Goal: Task Accomplishment & Management: Manage account settings

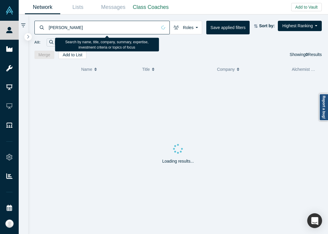
type input "[PERSON_NAME]"
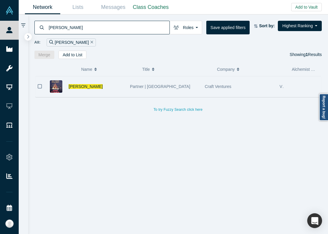
click at [130, 96] on div "Partner | [GEOGRAPHIC_DATA]" at bounding box center [164, 87] width 69 height 20
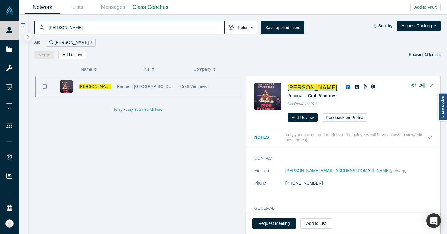
click at [312, 85] on span "[PERSON_NAME]" at bounding box center [313, 87] width 50 height 7
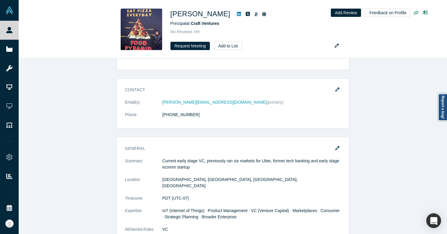
scroll to position [465, 0]
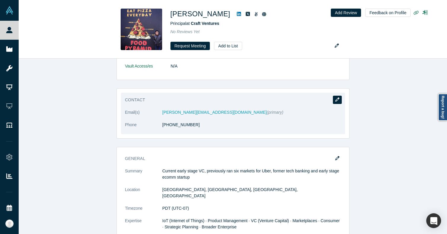
click at [338, 103] on button "button" at bounding box center [337, 100] width 9 height 8
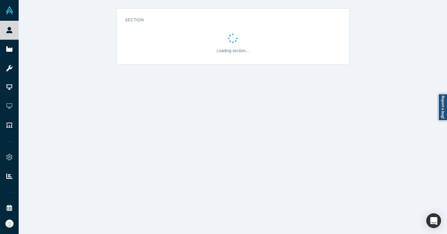
scroll to position [0, 0]
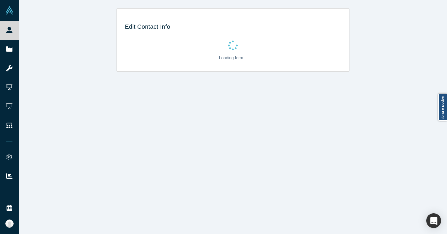
select select "US"
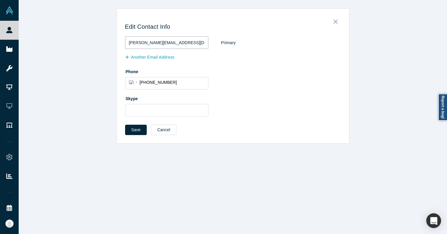
click at [183, 40] on input "[PERSON_NAME][EMAIL_ADDRESS][DOMAIN_NAME]" at bounding box center [166, 43] width 83 height 12
paste input ".tam@angellist"
type input "[PERSON_NAME][EMAIL_ADDRESS][PERSON_NAME][DOMAIN_NAME]"
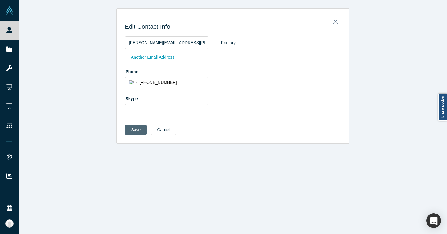
click at [138, 130] on button "Save" at bounding box center [136, 130] width 22 height 10
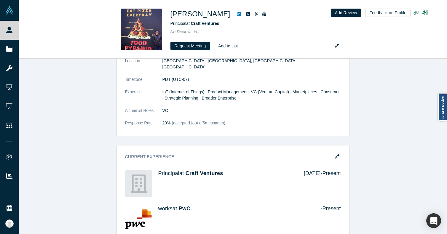
scroll to position [670, 0]
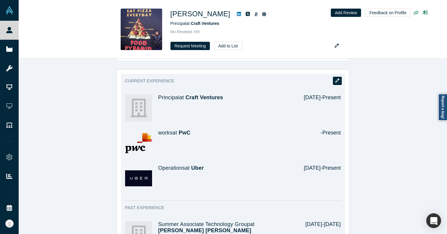
click at [335, 77] on button "button" at bounding box center [337, 81] width 9 height 8
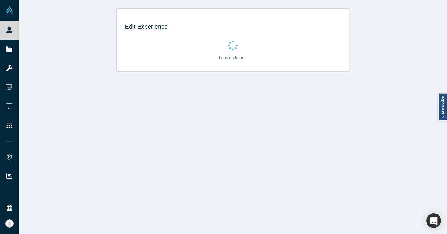
scroll to position [0, 0]
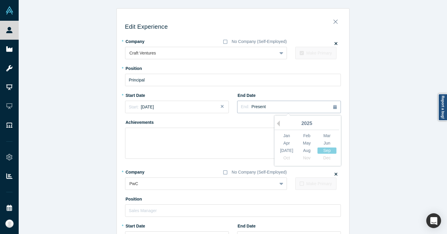
click at [250, 107] on div "End: Present" at bounding box center [253, 107] width 25 height 7
click at [291, 150] on div "[DATE]" at bounding box center [286, 151] width 19 height 6
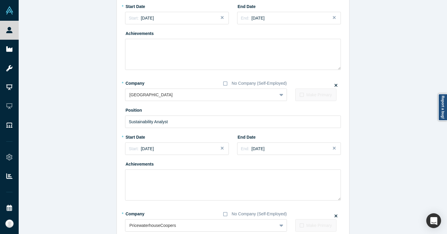
scroll to position [628, 0]
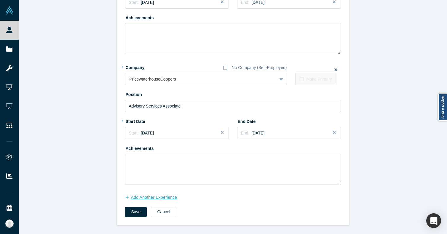
click at [158, 197] on button "Add Another Experience" at bounding box center [154, 198] width 58 height 10
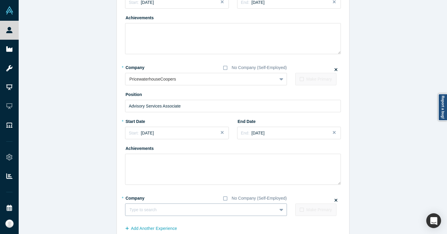
click at [161, 208] on div at bounding box center [201, 210] width 143 height 7
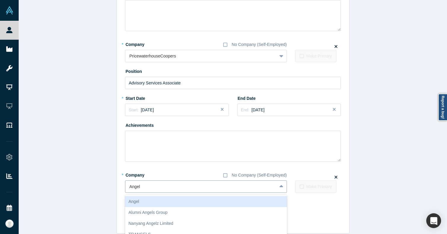
scroll to position [653, 0]
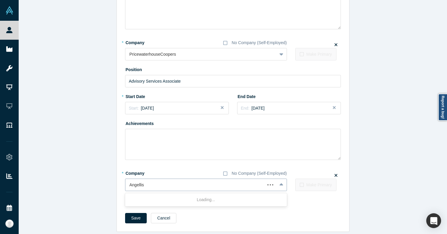
type input "Angellist"
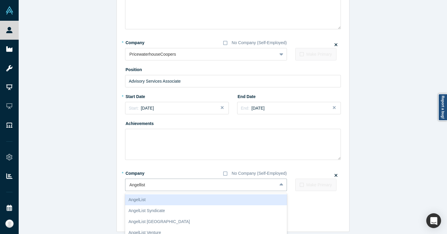
click at [161, 196] on div "AngelList" at bounding box center [206, 200] width 162 height 11
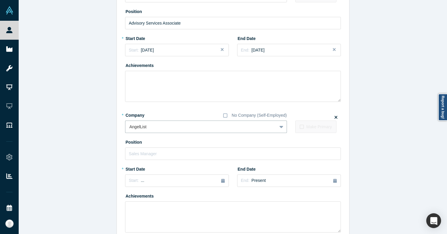
scroll to position [724, 0]
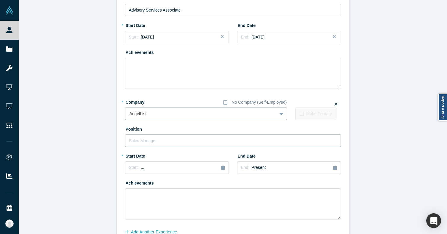
click at [152, 138] on input "text" at bounding box center [233, 141] width 216 height 12
type input "Head of Investments"
click at [151, 167] on div "Start: ..." at bounding box center [177, 168] width 96 height 7
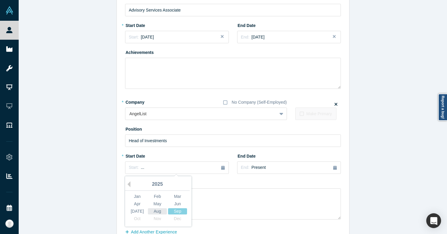
click at [160, 213] on div "Aug" at bounding box center [157, 212] width 19 height 6
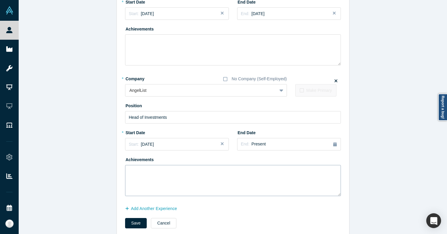
scroll to position [759, 0]
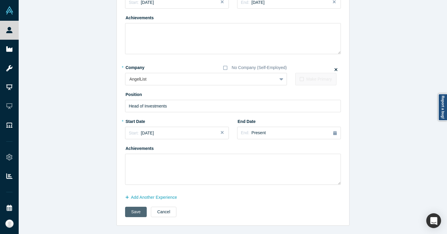
click at [140, 211] on button "Save" at bounding box center [136, 212] width 22 height 10
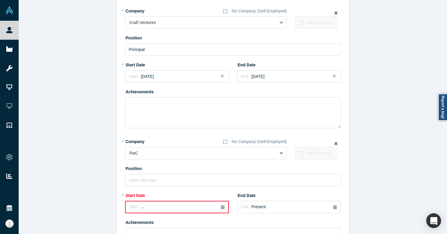
scroll to position [51, 0]
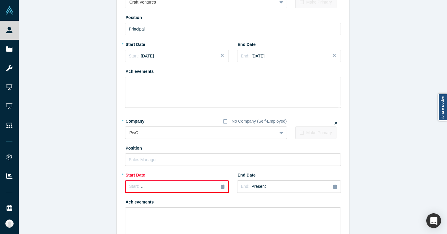
click at [337, 124] on icon at bounding box center [336, 123] width 3 height 3
click at [0, 0] on input "checkbox" at bounding box center [0, 0] width 0 height 0
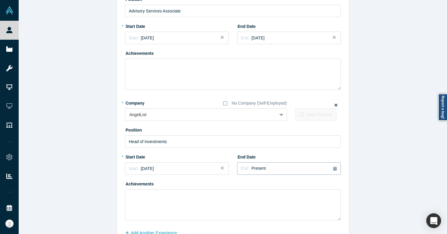
scroll to position [759, 0]
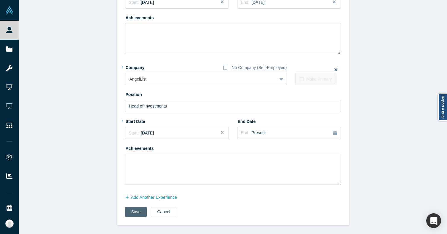
click at [139, 215] on button "Save" at bounding box center [136, 212] width 22 height 10
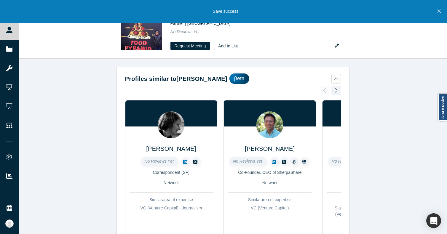
click at [440, 9] on icon "Close" at bounding box center [439, 11] width 3 height 5
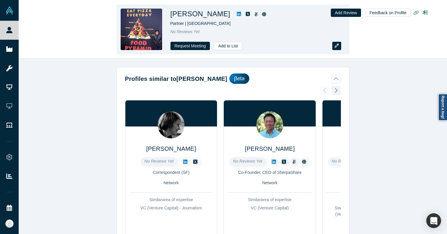
click at [340, 46] on button "button" at bounding box center [337, 46] width 9 height 8
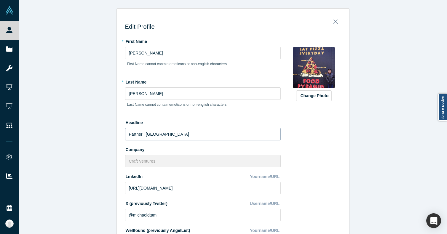
scroll to position [2, 0]
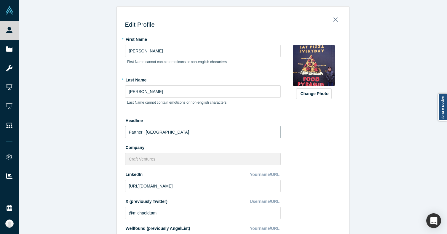
click at [167, 126] on input "Partner | [GEOGRAPHIC_DATA]" at bounding box center [203, 132] width 156 height 12
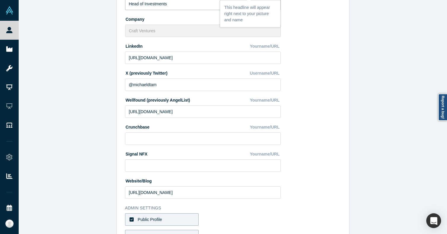
scroll to position [206, 0]
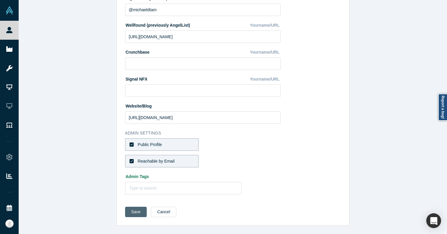
type input "Head of Investments"
click at [136, 214] on button "Save" at bounding box center [136, 212] width 22 height 10
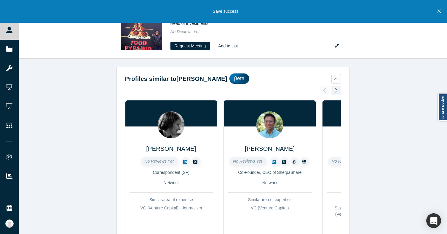
click at [439, 7] on button "Close" at bounding box center [439, 11] width 7 height 23
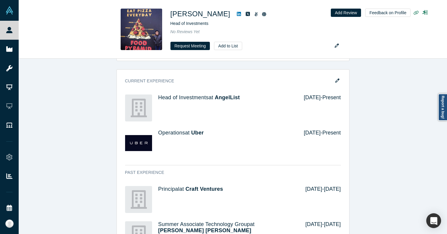
scroll to position [642, 0]
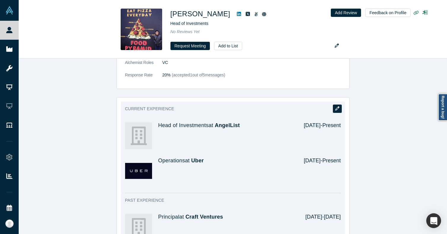
click at [337, 107] on icon "button" at bounding box center [338, 109] width 4 height 4
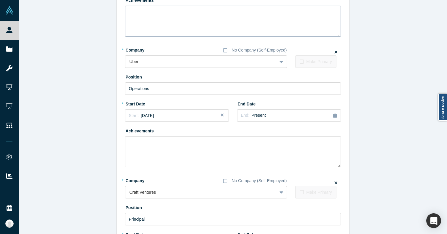
scroll to position [124, 0]
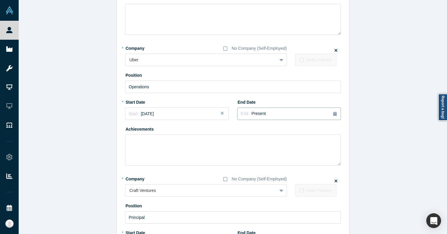
click at [263, 119] on button "End: Present" at bounding box center [289, 114] width 104 height 12
click at [279, 132] on button "Previous Year" at bounding box center [277, 131] width 6 height 6
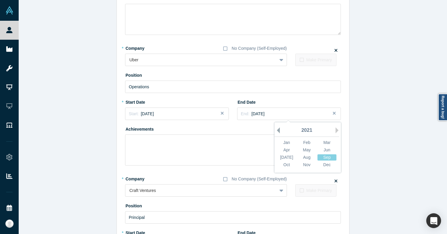
click at [279, 132] on button "Previous Year" at bounding box center [277, 131] width 6 height 6
click at [310, 158] on div "Aug" at bounding box center [307, 158] width 19 height 6
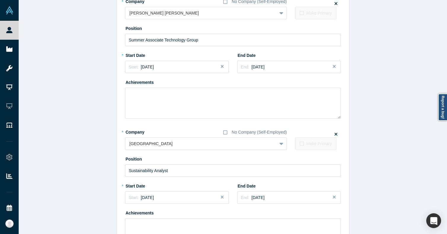
scroll to position [628, 0]
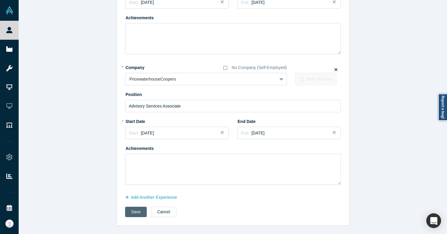
click at [135, 207] on button "Save" at bounding box center [136, 212] width 22 height 10
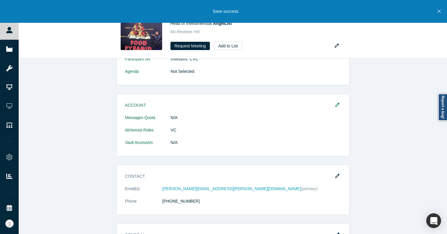
scroll to position [265, 0]
